Goal: Task Accomplishment & Management: Manage account settings

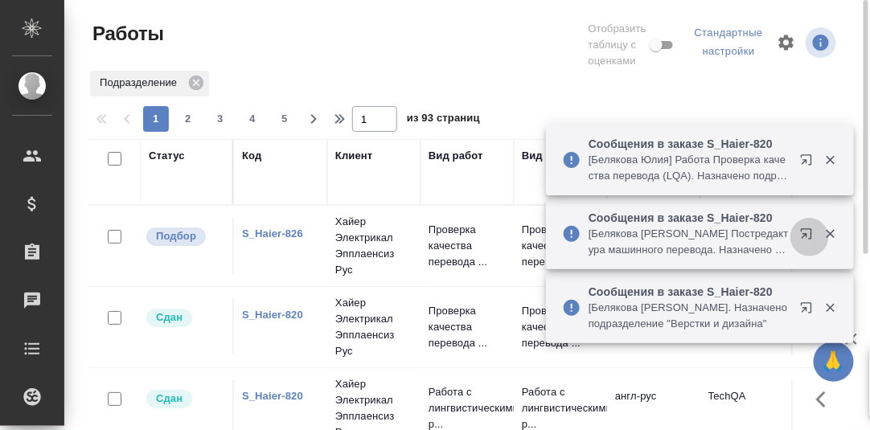
click at [808, 235] on icon "button" at bounding box center [806, 233] width 10 height 10
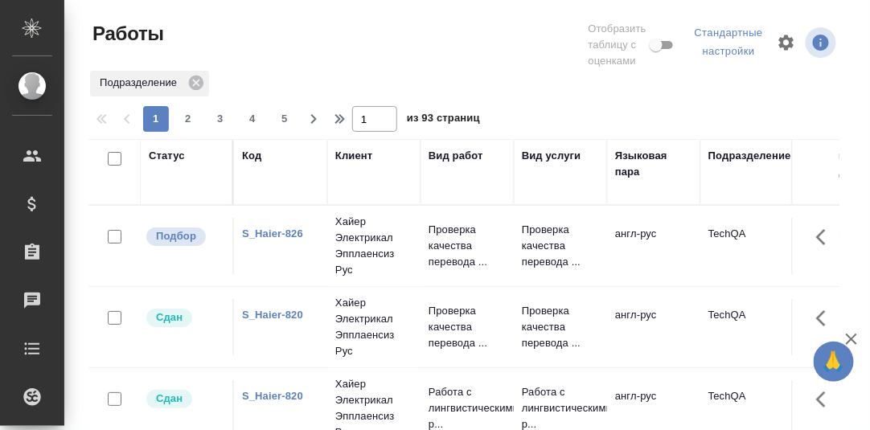
click at [278, 233] on link "S_Haier-826" at bounding box center [272, 234] width 61 height 12
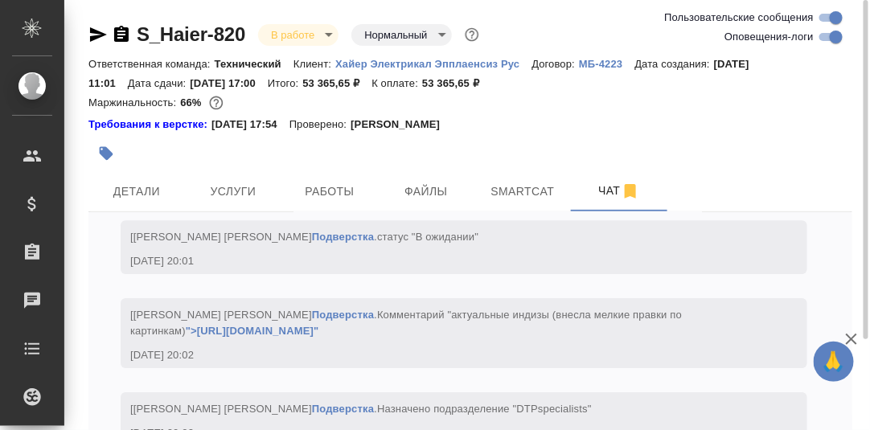
scroll to position [37044, 0]
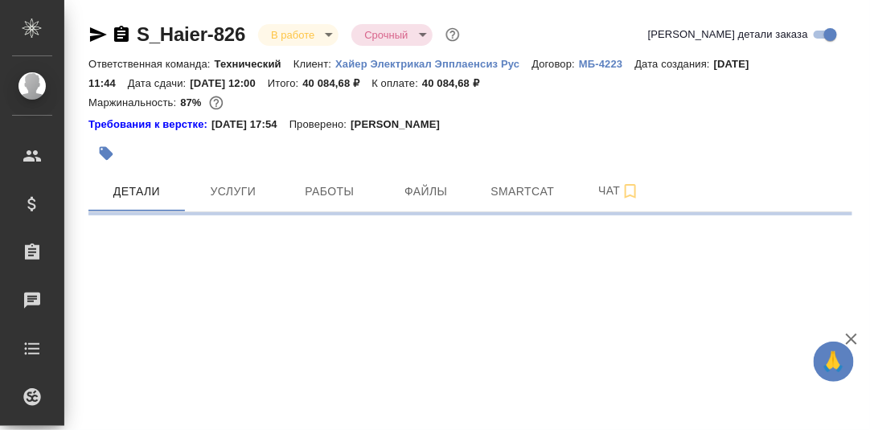
select select "RU"
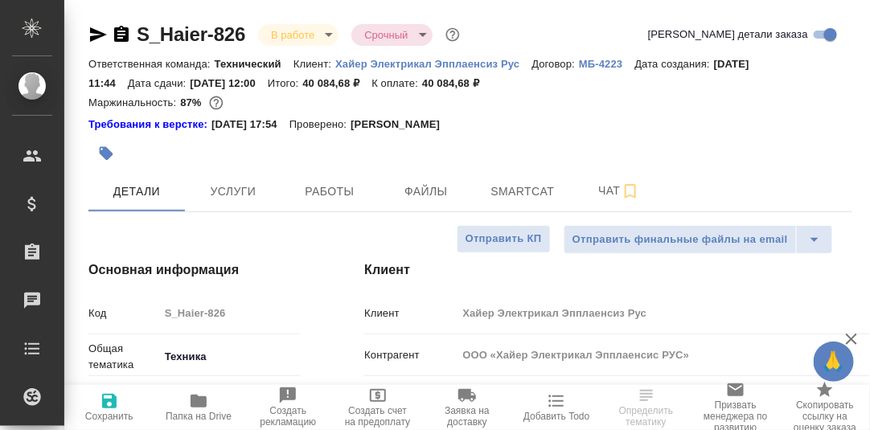
type textarea "x"
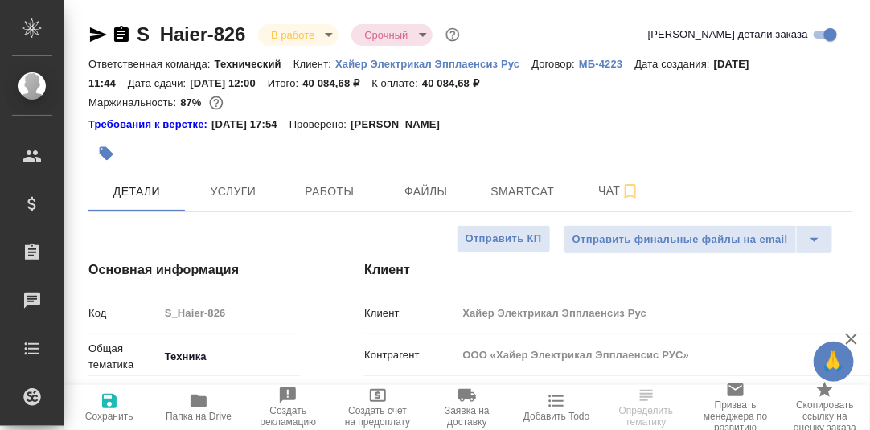
type textarea "x"
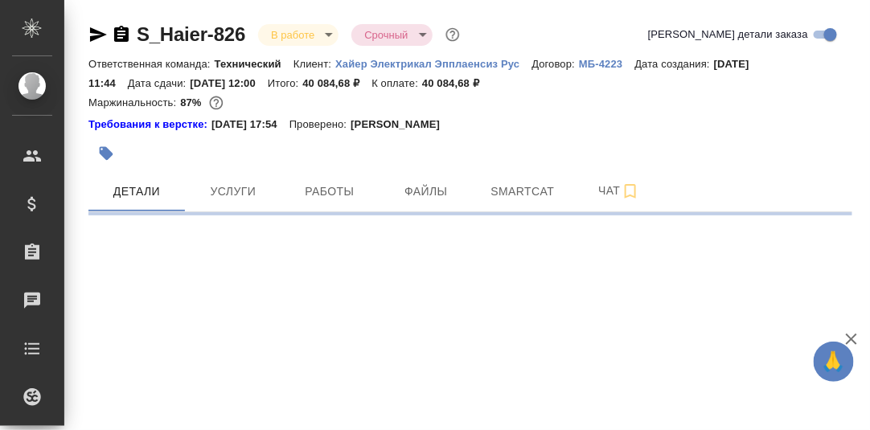
select select "RU"
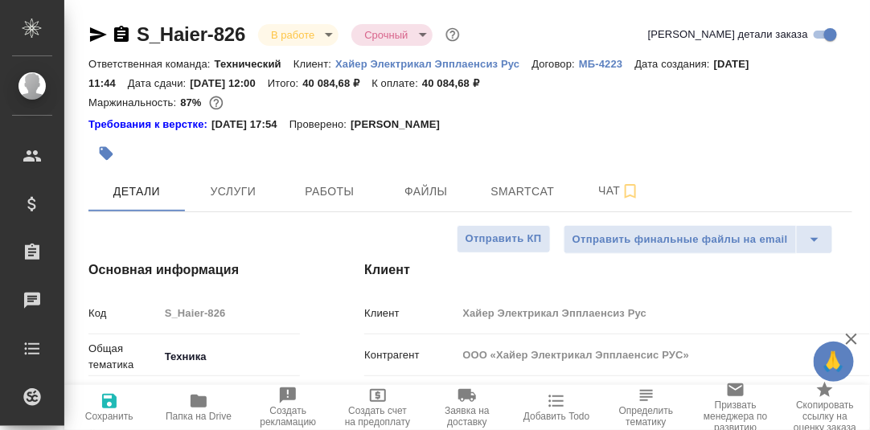
type textarea "x"
click at [510, 192] on span "Smartcat" at bounding box center [522, 192] width 77 height 20
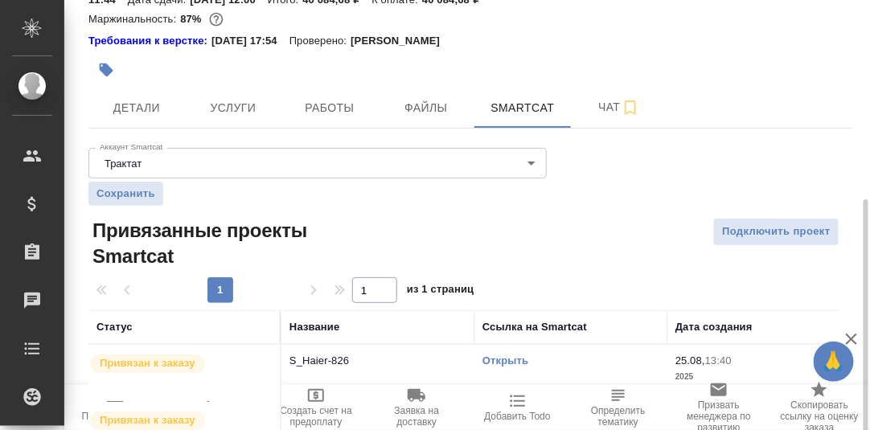
scroll to position [164, 0]
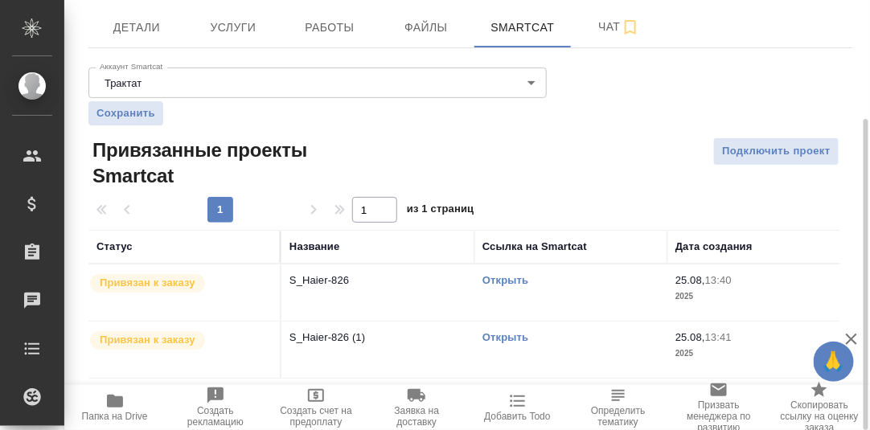
click at [500, 279] on link "Открыть" at bounding box center [506, 280] width 46 height 12
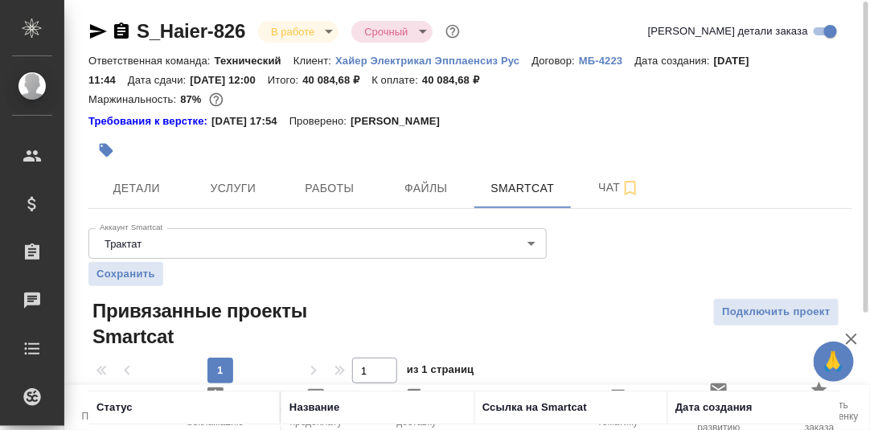
scroll to position [0, 0]
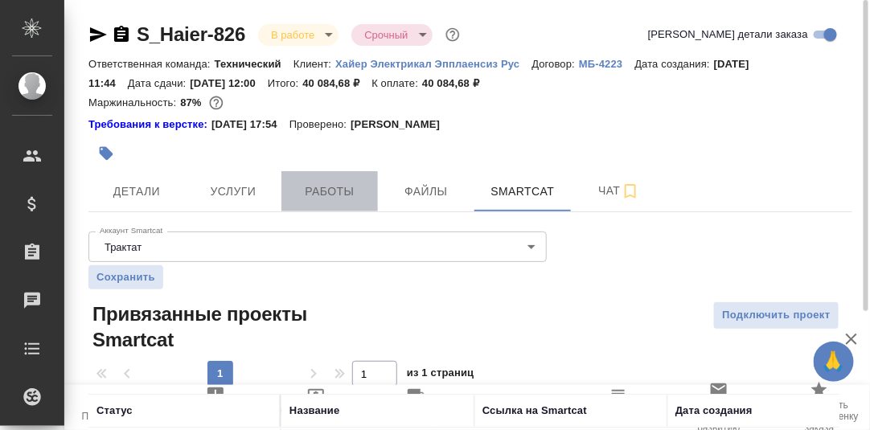
drag, startPoint x: 328, startPoint y: 191, endPoint x: 346, endPoint y: 195, distance: 18.2
click at [330, 192] on span "Работы" at bounding box center [329, 192] width 77 height 20
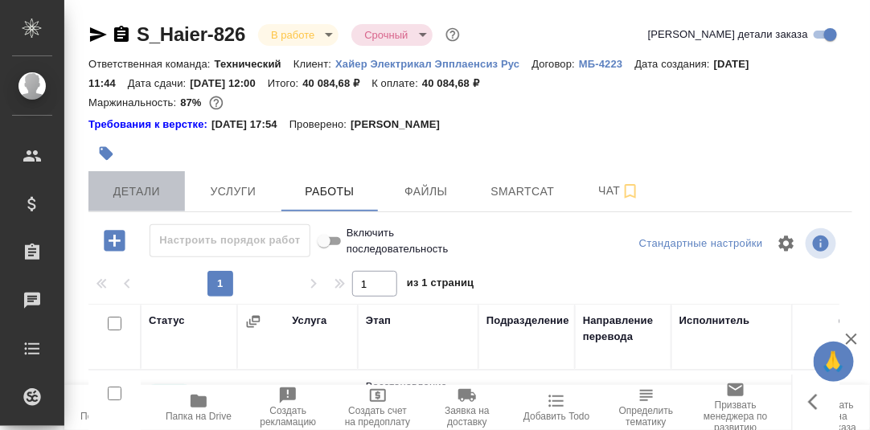
click at [136, 189] on span "Детали" at bounding box center [136, 192] width 77 height 20
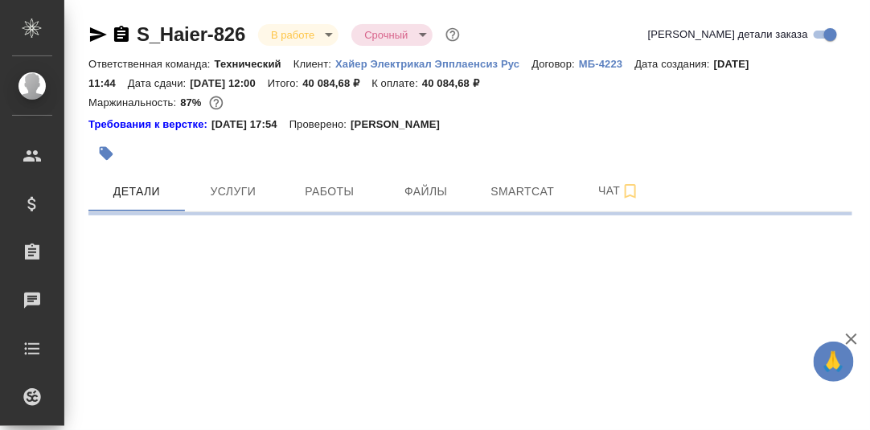
select select "RU"
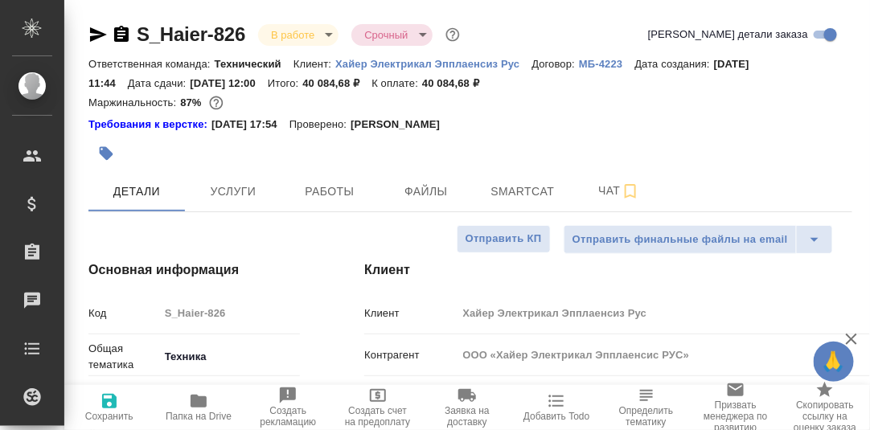
type textarea "x"
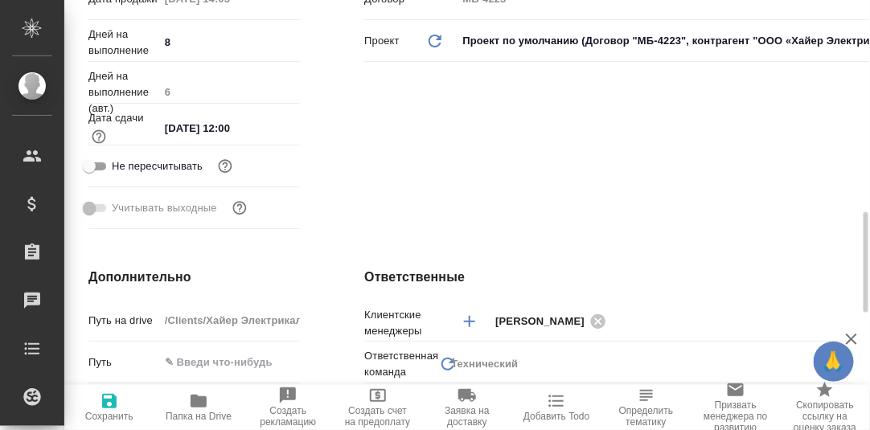
scroll to position [562, 0]
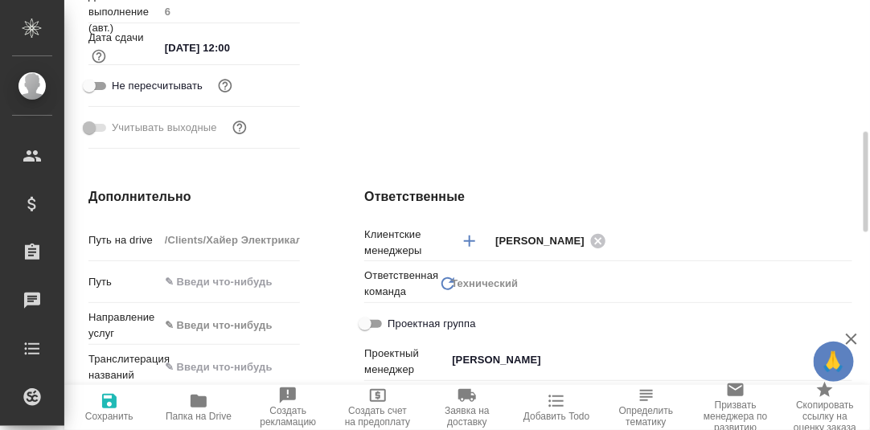
type textarea "x"
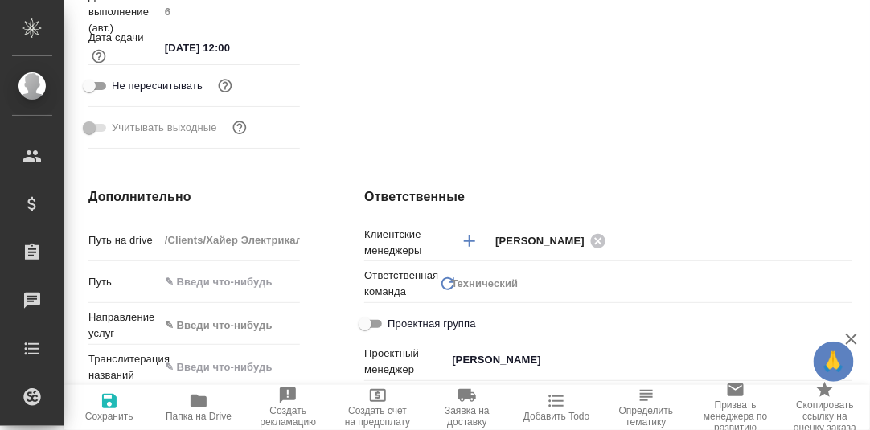
type textarea "x"
